Goal: Information Seeking & Learning: Learn about a topic

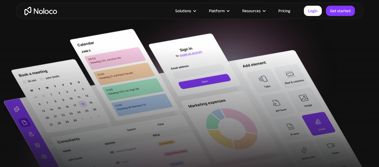
scroll to position [185, 0]
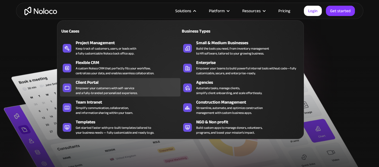
click at [101, 82] on div "Client Portal" at bounding box center [129, 82] width 107 height 7
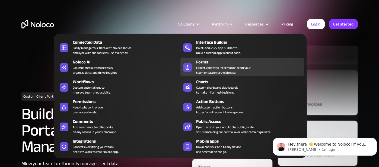
click at [223, 66] on div "Collect validated information from your team or customers with ease." at bounding box center [223, 70] width 54 height 10
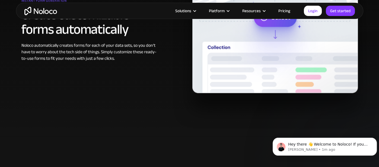
scroll to position [461, 0]
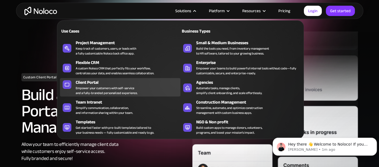
scroll to position [23, 0]
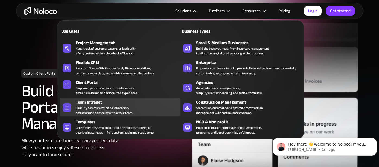
click at [123, 105] on div "Simplify communication, collaboration, and information sharing within your team." at bounding box center [104, 110] width 57 height 10
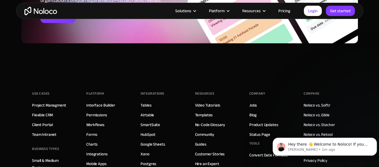
scroll to position [2413, 0]
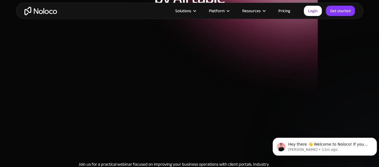
scroll to position [86, 0]
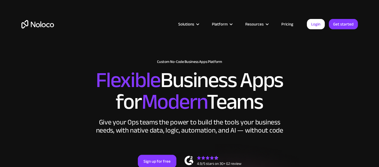
click at [284, 26] on link "Pricing" at bounding box center [286, 24] width 25 height 7
